Goal: Task Accomplishment & Management: Use online tool/utility

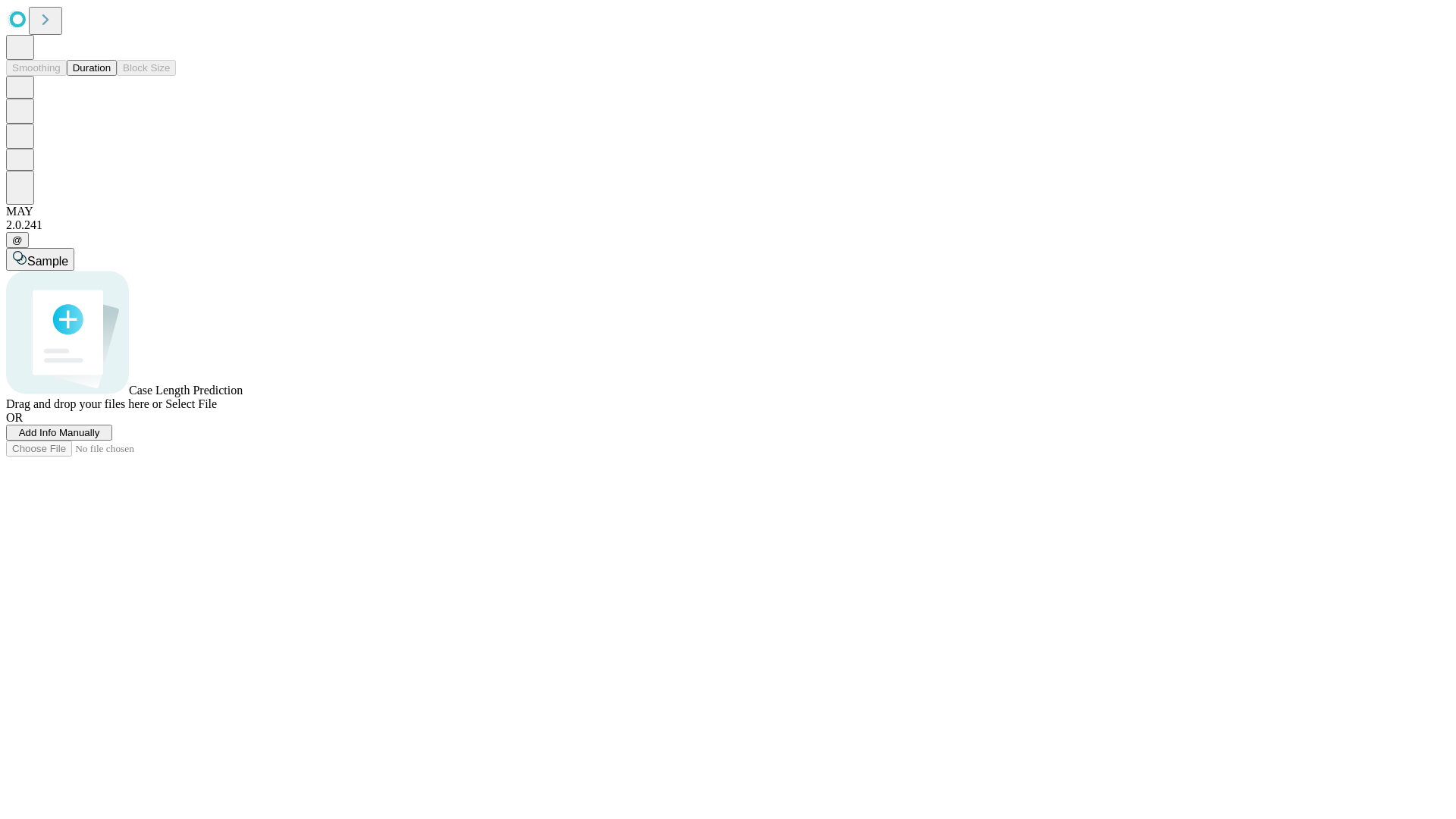
click at [111, 76] on button "Duration" at bounding box center [91, 68] width 50 height 16
click at [100, 438] on span "Add Info Manually" at bounding box center [60, 433] width 81 height 12
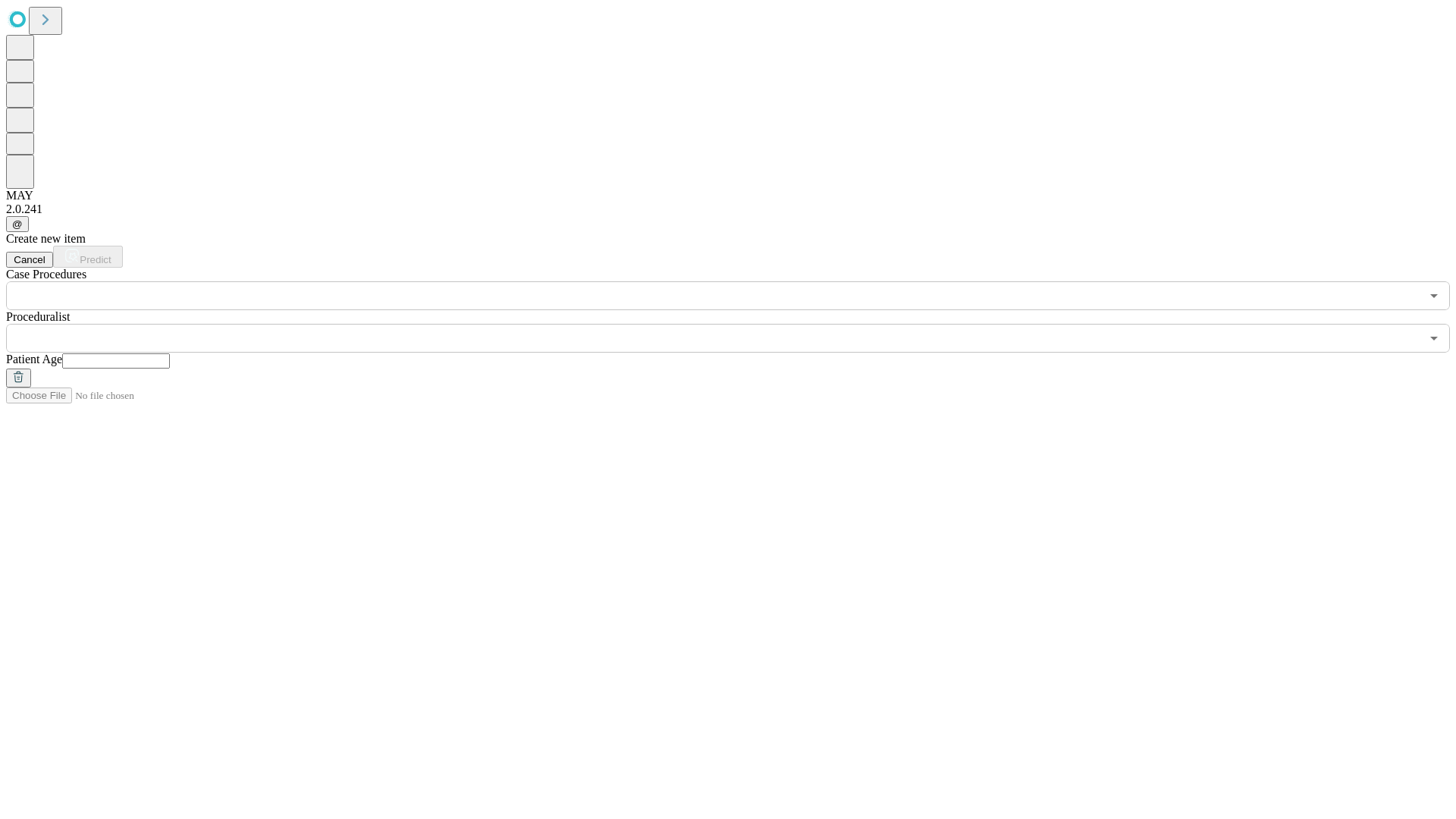
click at [170, 353] on input "text" at bounding box center [116, 361] width 108 height 15
type input "**"
click at [738, 323] on input "text" at bounding box center [713, 337] width 1414 height 28
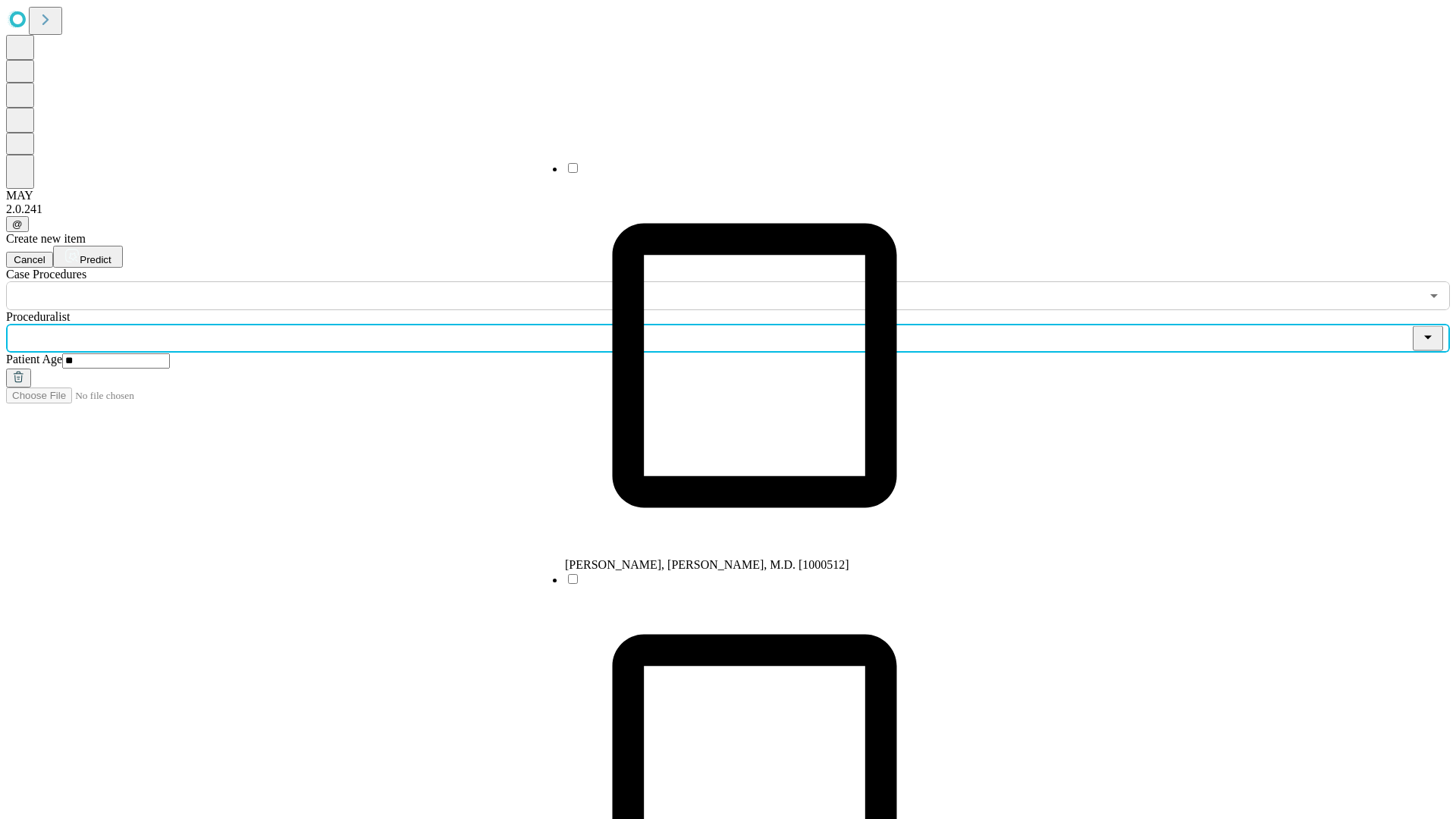
click at [739, 174] on li "[PERSON_NAME], [PERSON_NAME], M.D. [1000512]" at bounding box center [754, 366] width 379 height 411
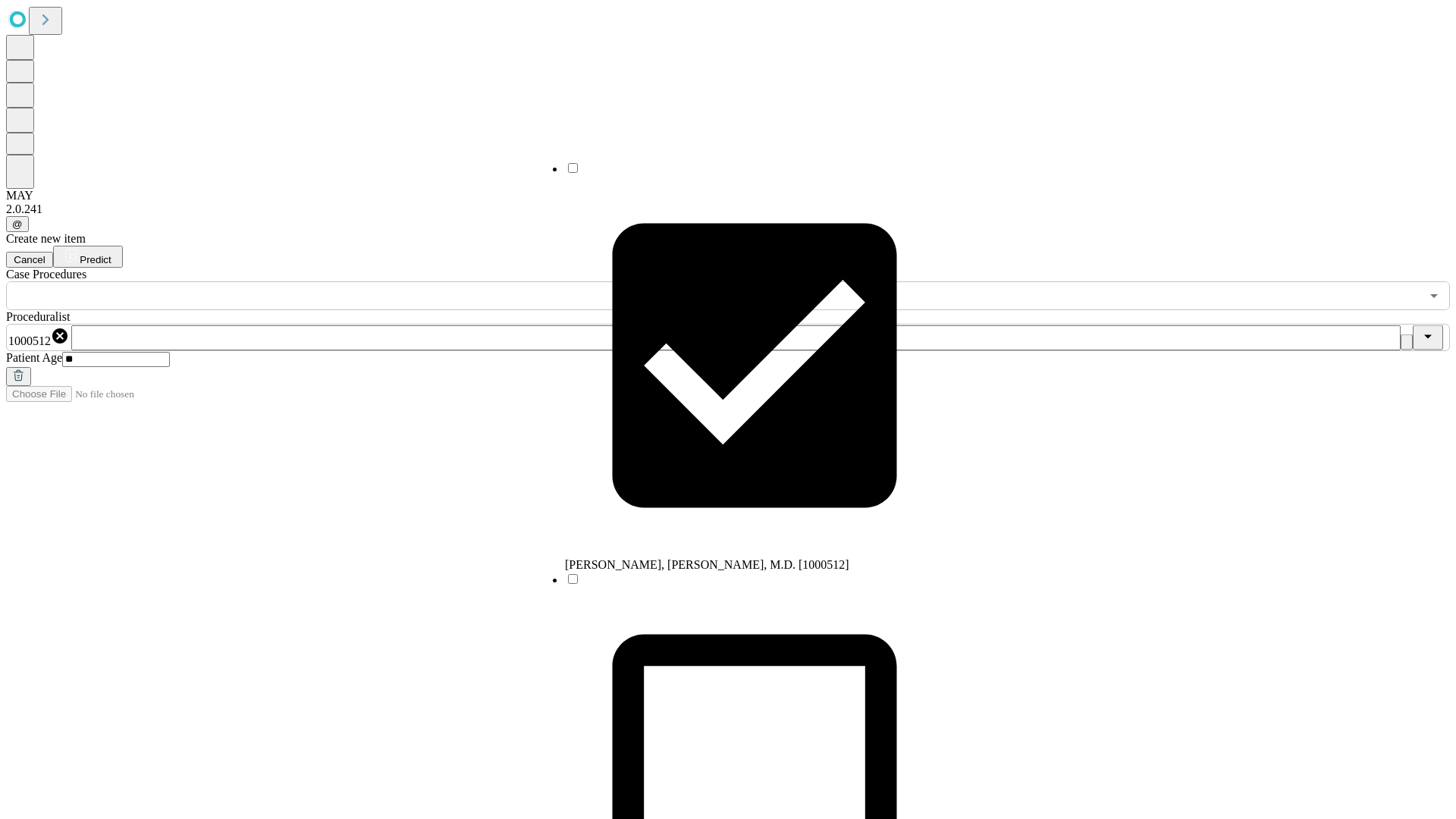
click at [318, 281] on input "text" at bounding box center [713, 295] width 1414 height 28
